Goal: Transaction & Acquisition: Purchase product/service

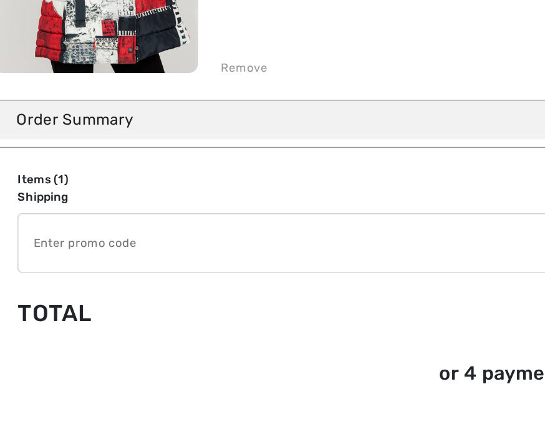
scroll to position [249, 0]
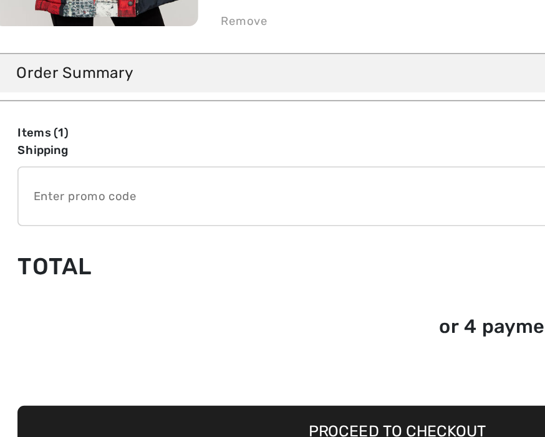
click at [30, 226] on input "TEXT" at bounding box center [255, 244] width 463 height 37
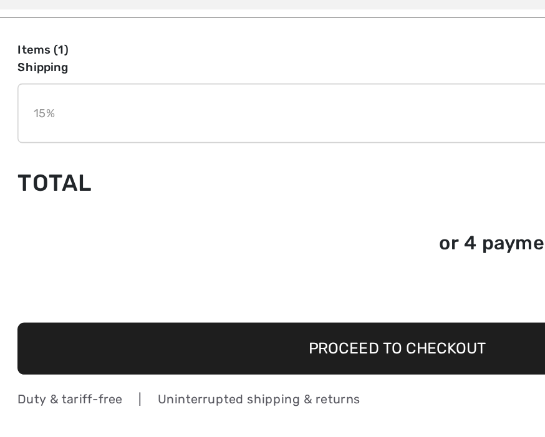
type input "15"
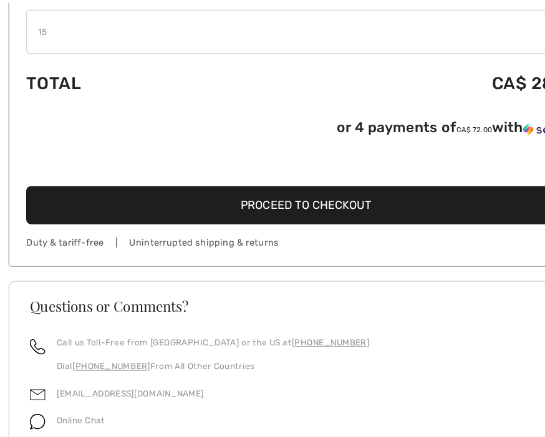
scroll to position [462, 0]
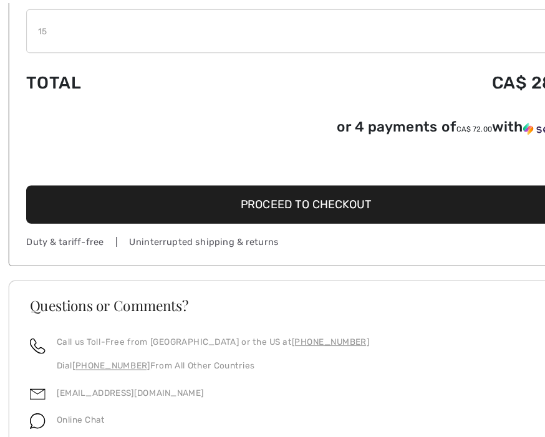
click at [298, 186] on span "Proceed to Checkout" at bounding box center [269, 184] width 115 height 12
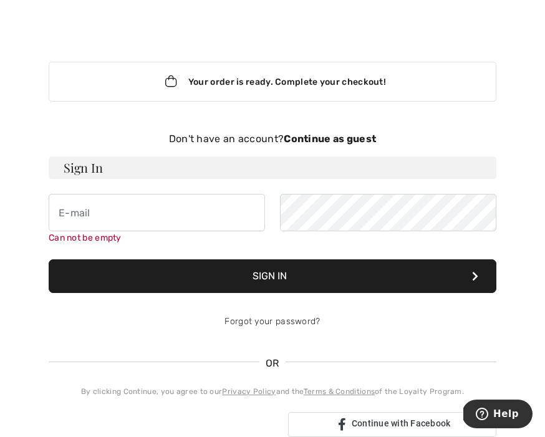
scroll to position [34, 0]
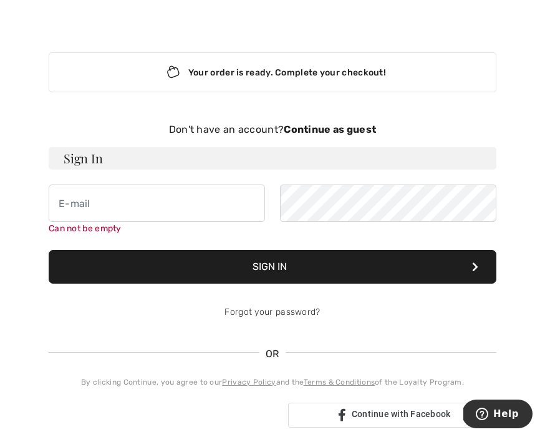
click at [356, 132] on strong "Continue as guest" at bounding box center [329, 129] width 92 height 12
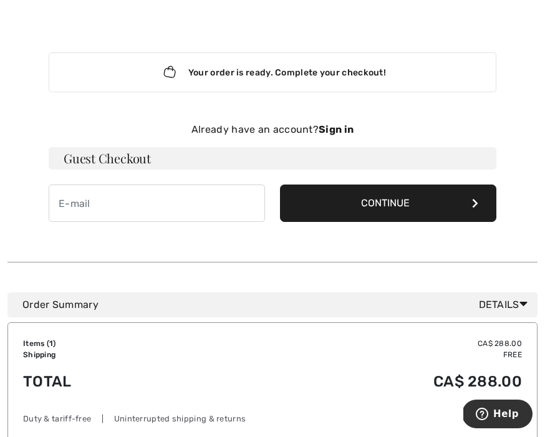
click at [392, 208] on button "Continue" at bounding box center [388, 202] width 216 height 37
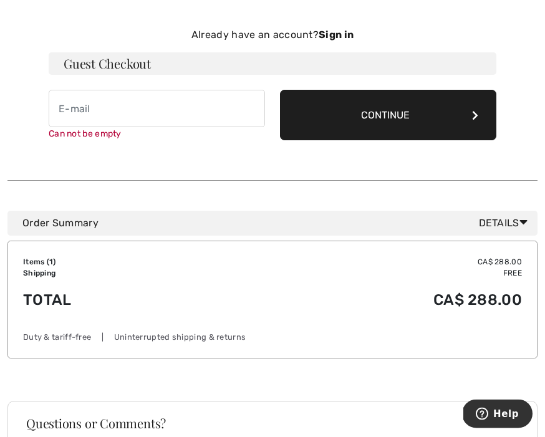
scroll to position [128, 0]
click at [74, 111] on input "email" at bounding box center [157, 108] width 216 height 37
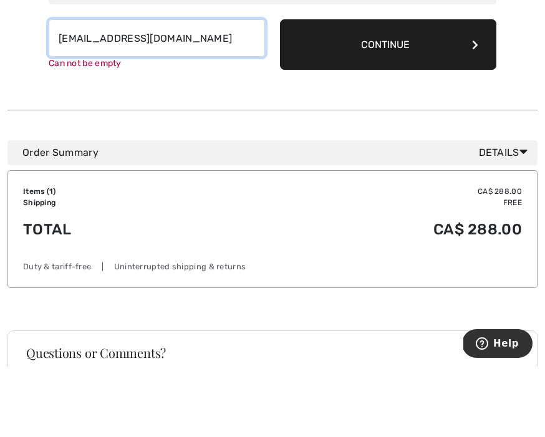
type input "[EMAIL_ADDRESS][DOMAIN_NAME]"
click at [395, 90] on button "Continue" at bounding box center [388, 115] width 216 height 50
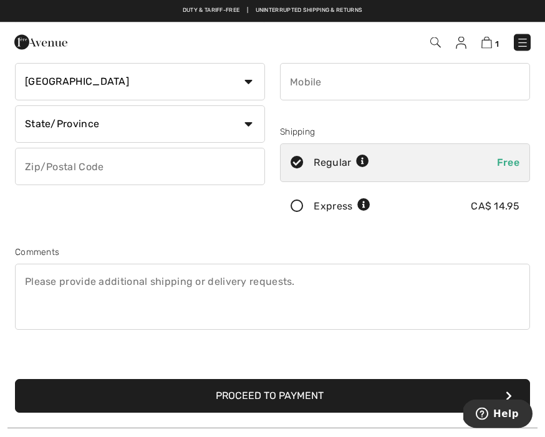
scroll to position [155, 0]
